Goal: Task Accomplishment & Management: Complete application form

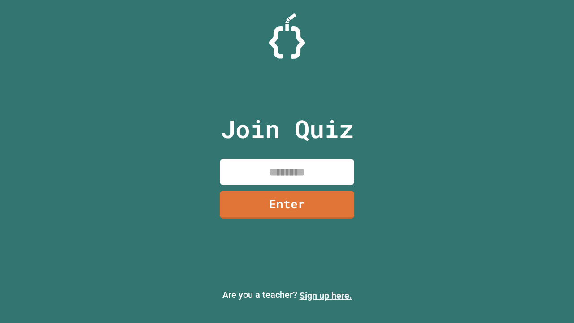
click at [326, 296] on link "Sign up here." at bounding box center [326, 295] width 53 height 11
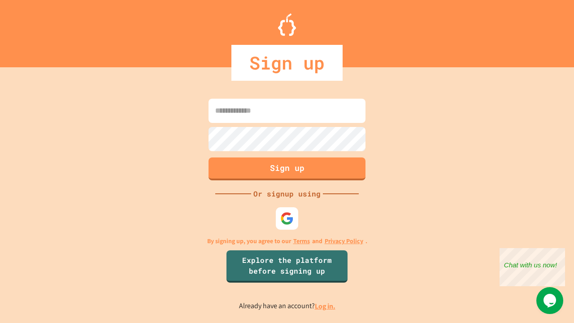
click at [326, 306] on link "Log in." at bounding box center [325, 306] width 21 height 9
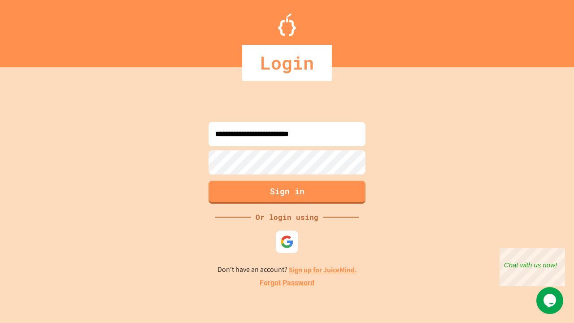
type input "**********"
